Goal: Navigation & Orientation: Find specific page/section

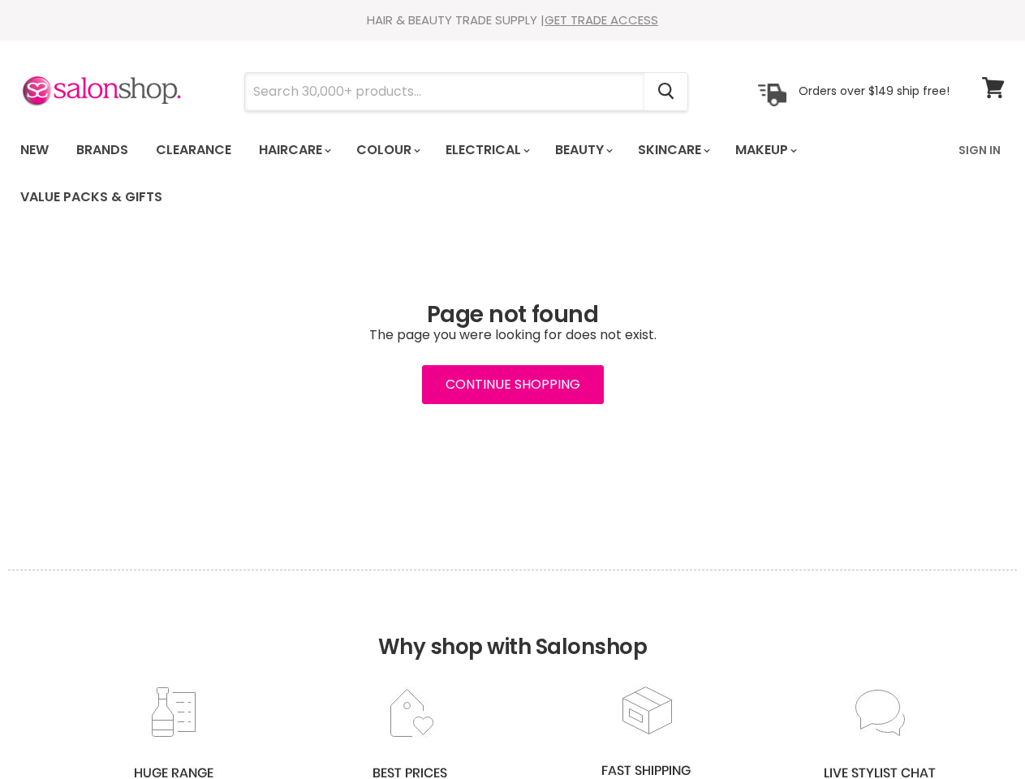
click at [446, 92] on input "Search" at bounding box center [444, 91] width 399 height 37
click at [667, 92] on icon "Search" at bounding box center [666, 92] width 16 height 17
click at [300, 150] on link "Haircare" at bounding box center [294, 150] width 94 height 34
click at [397, 150] on link "Colour" at bounding box center [387, 150] width 86 height 34
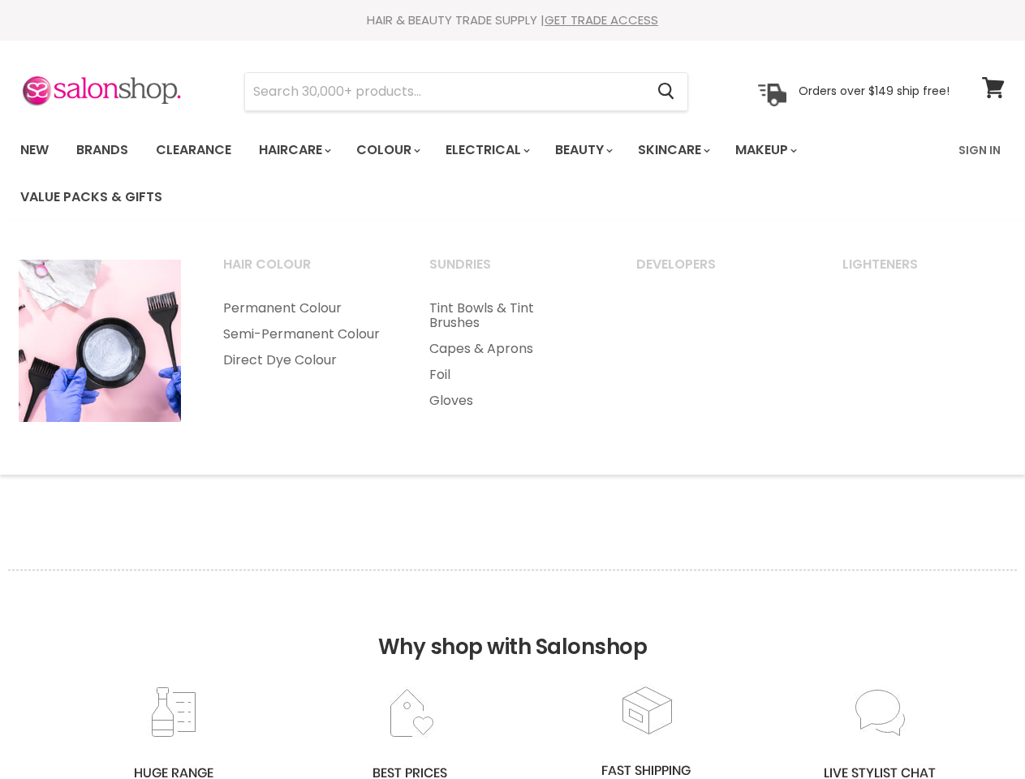
click at [498, 150] on link "Electrical" at bounding box center [486, 150] width 106 height 34
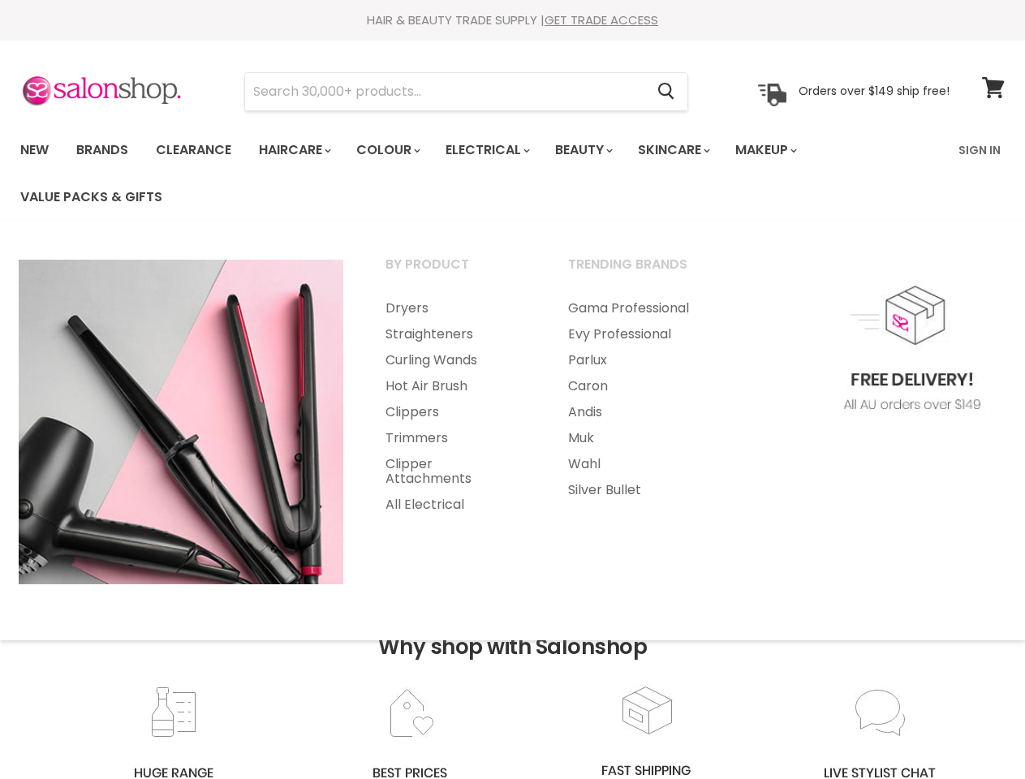
click at [597, 150] on link "Beauty" at bounding box center [583, 150] width 80 height 34
click at [692, 150] on link "Skincare" at bounding box center [673, 150] width 94 height 34
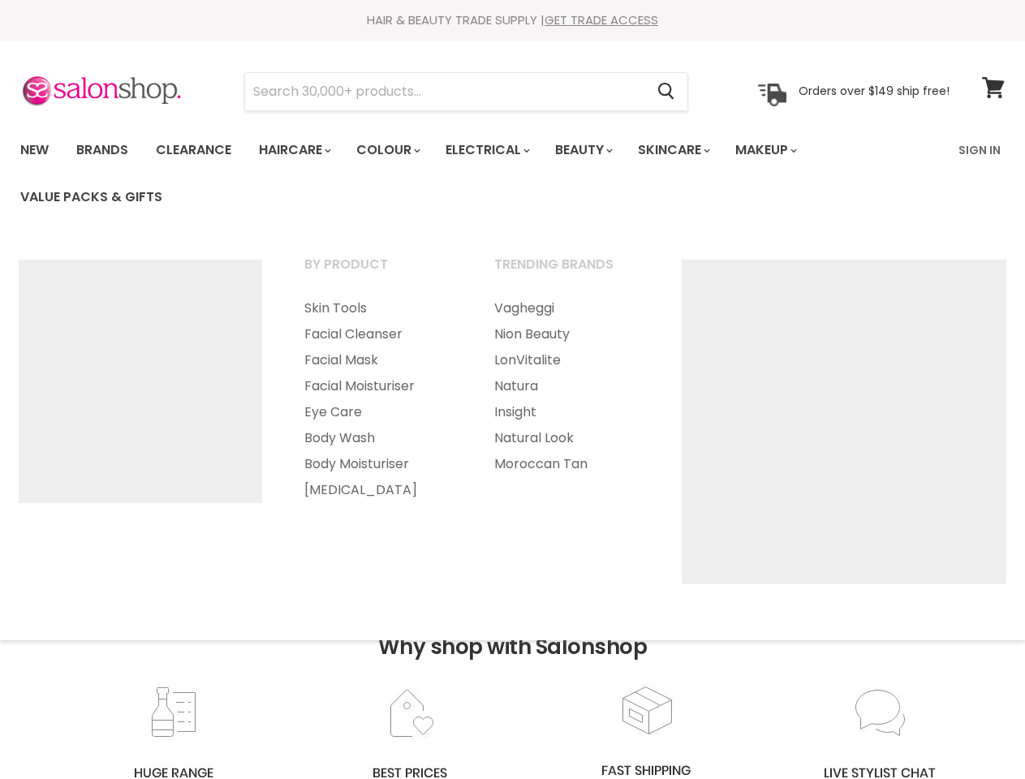
click at [788, 150] on link "Makeup" at bounding box center [765, 150] width 84 height 34
click at [512, 674] on h2 "Why shop with Salonshop" at bounding box center [512, 627] width 1009 height 114
